Goal: Task Accomplishment & Management: Use online tool/utility

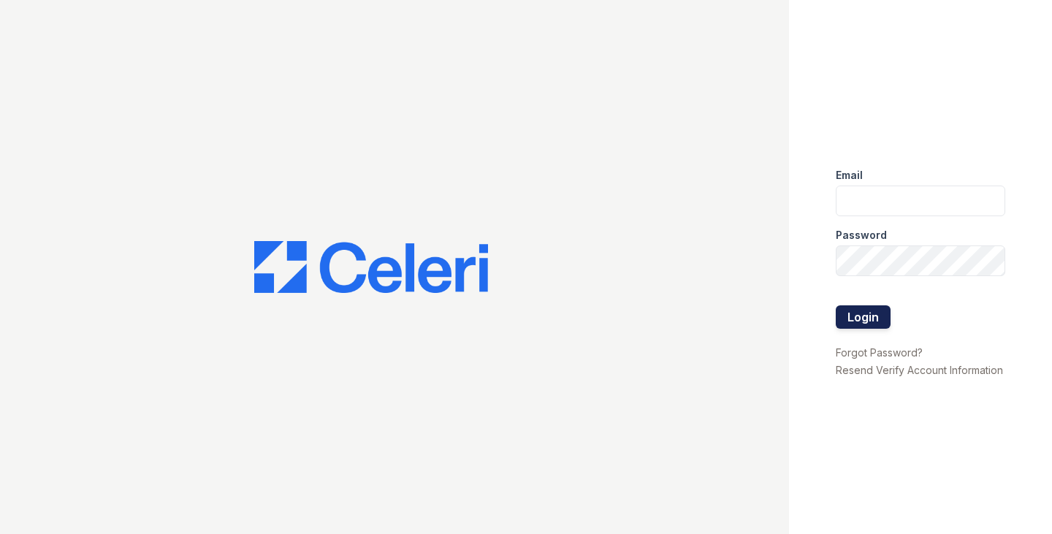
type input "ggallagher@samapartments.com"
click at [878, 315] on button "Login" at bounding box center [863, 316] width 55 height 23
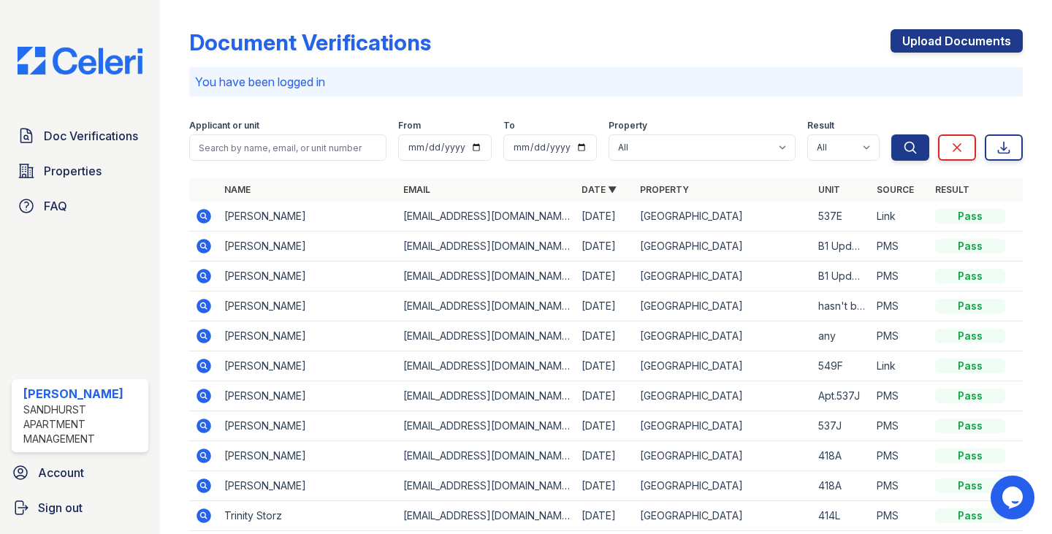
click at [202, 305] on icon at bounding box center [204, 305] width 4 height 4
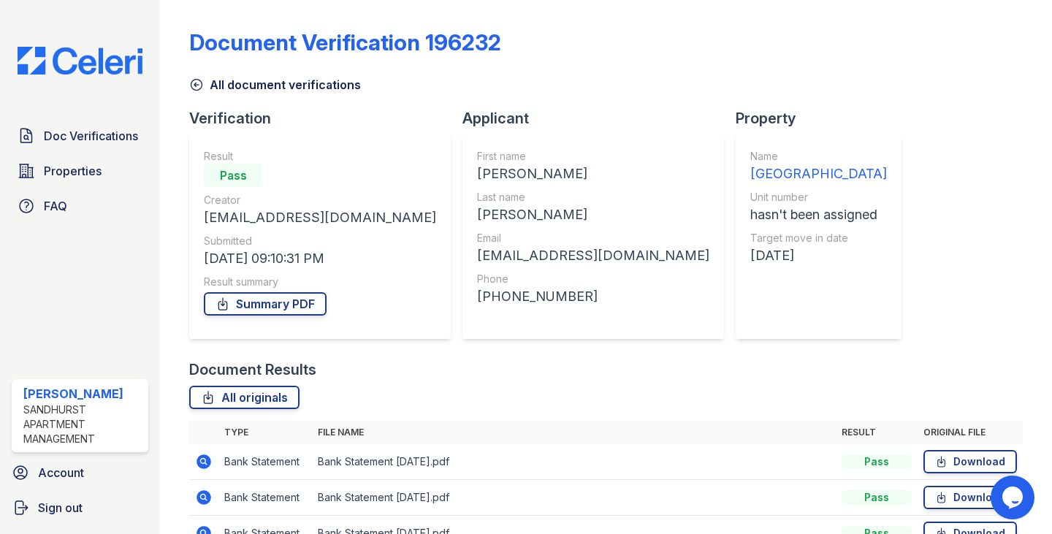
scroll to position [82, 0]
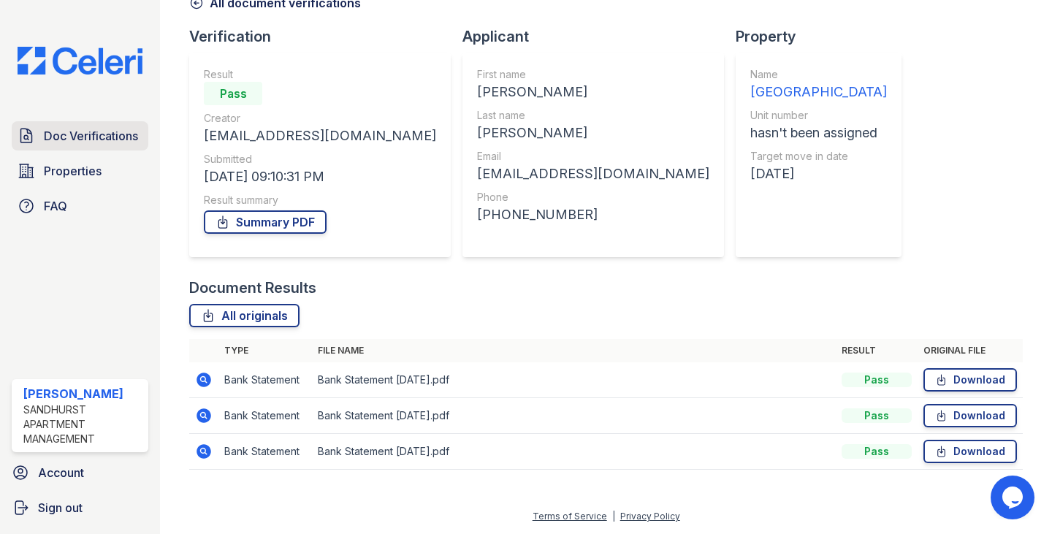
click at [90, 129] on span "Doc Verifications" at bounding box center [91, 136] width 94 height 18
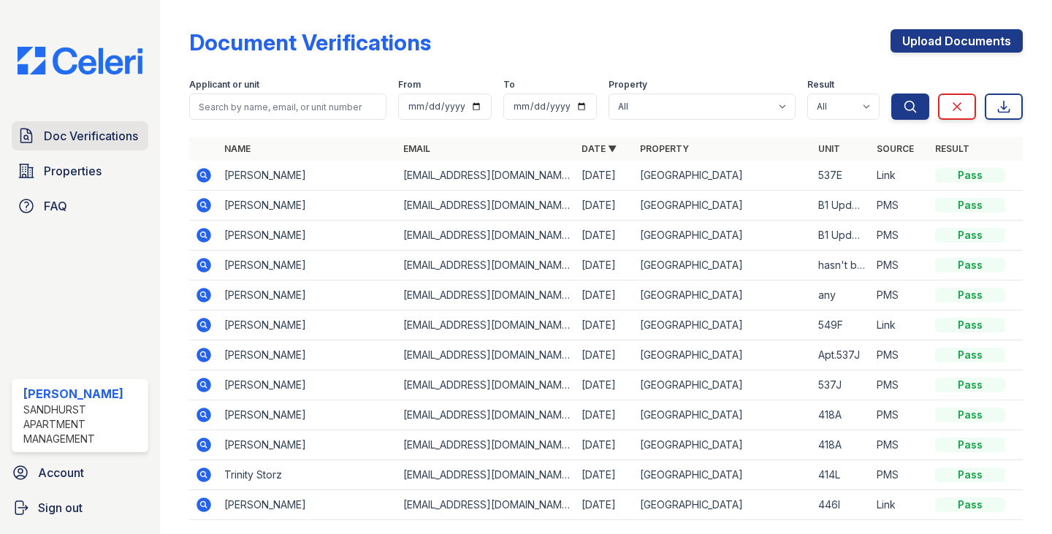
click at [114, 128] on span "Doc Verifications" at bounding box center [91, 136] width 94 height 18
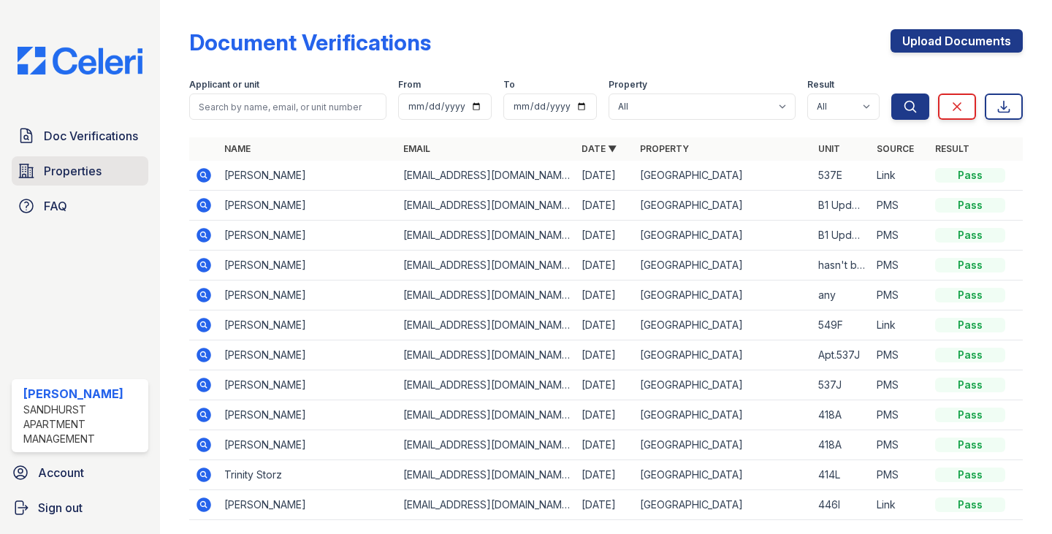
click at [91, 176] on span "Properties" at bounding box center [73, 171] width 58 height 18
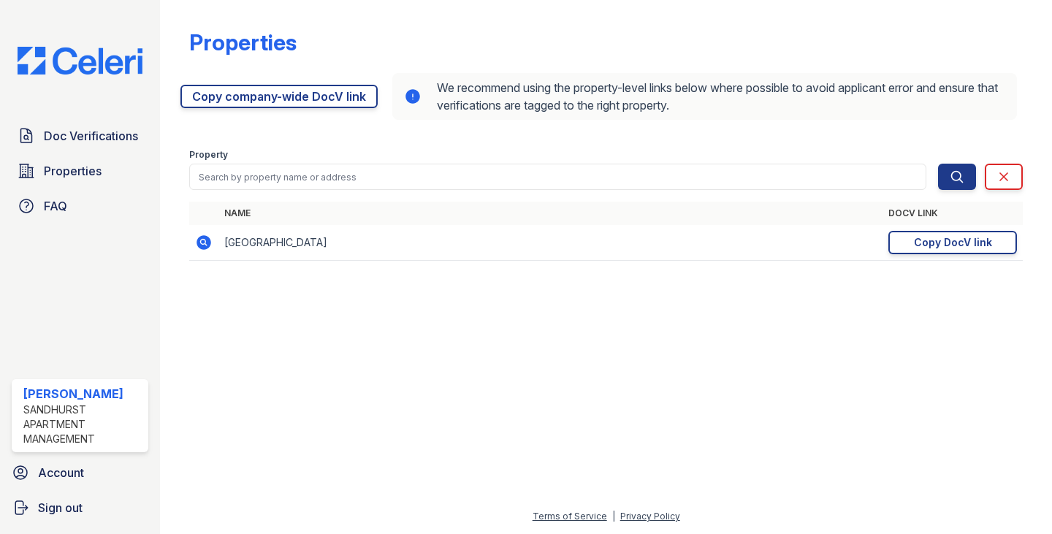
click at [205, 243] on icon at bounding box center [204, 243] width 18 height 18
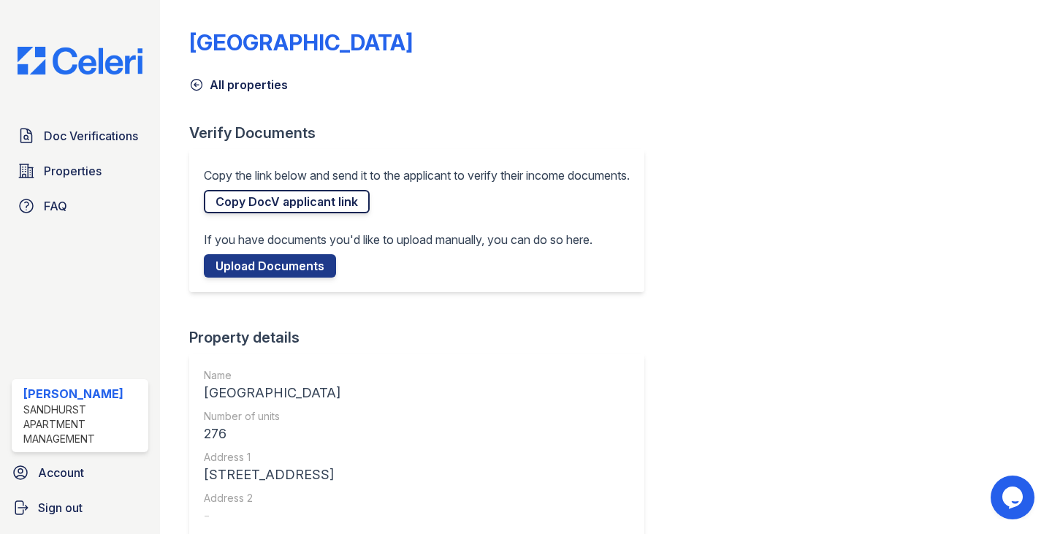
click at [329, 207] on link "Copy DocV applicant link" at bounding box center [287, 201] width 166 height 23
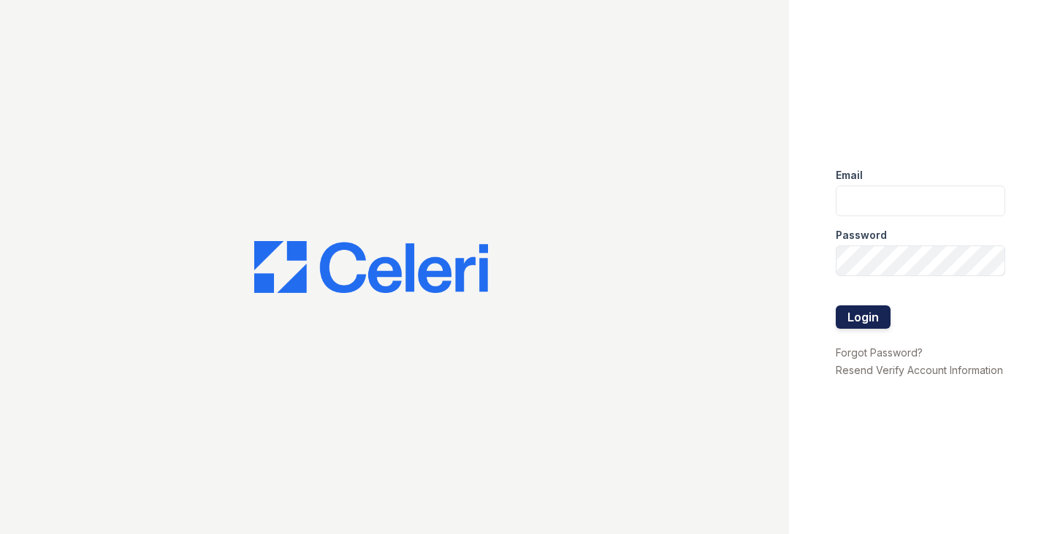
type input "[EMAIL_ADDRESS][DOMAIN_NAME]"
click at [865, 311] on button "Login" at bounding box center [863, 316] width 55 height 23
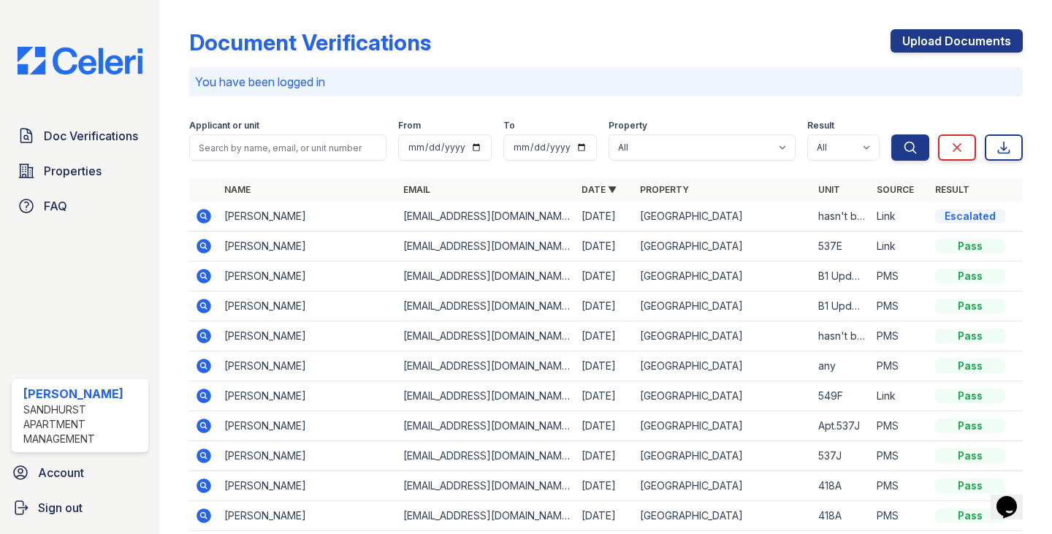
click at [206, 214] on icon at bounding box center [204, 216] width 15 height 15
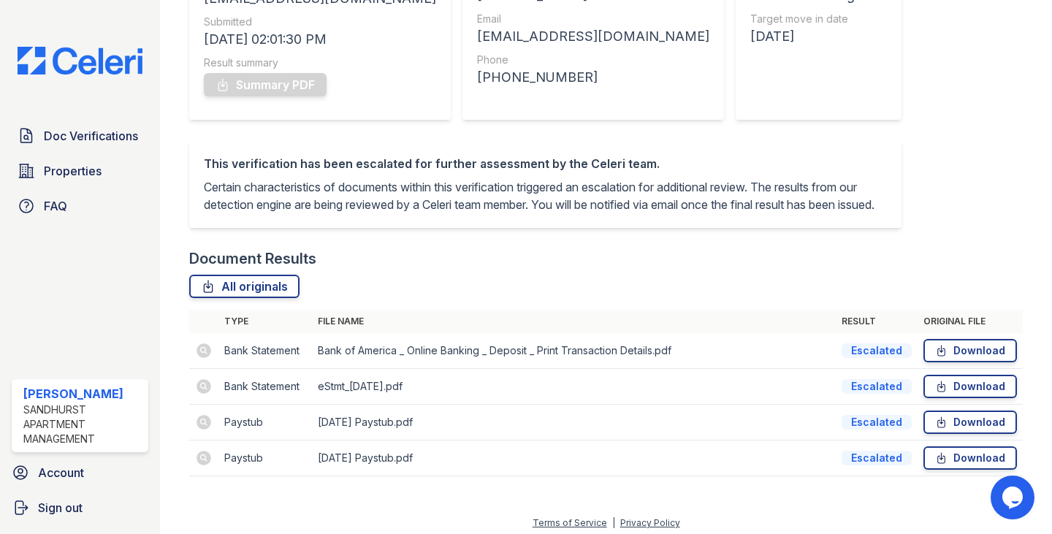
scroll to position [243, 0]
